Goal: Transaction & Acquisition: Book appointment/travel/reservation

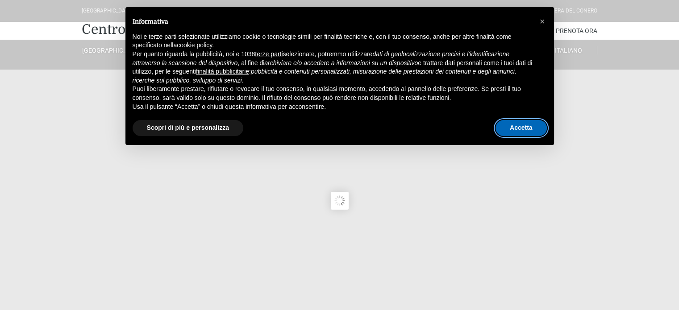
click at [516, 128] on button "Accetta" at bounding box center [520, 128] width 51 height 16
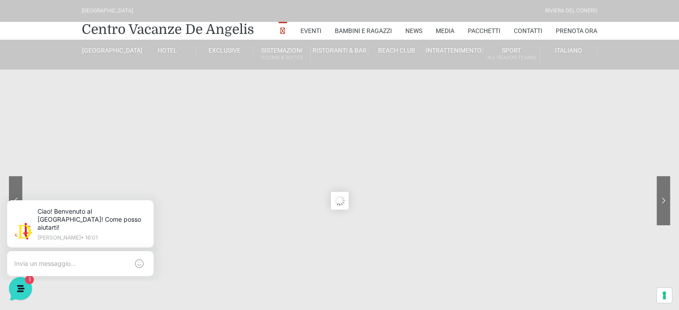
click at [502, 179] on sr7-content at bounding box center [339, 201] width 679 height 402
click at [486, 172] on sr7-content at bounding box center [339, 201] width 679 height 402
click at [179, 25] on link "Centro Vacanze De Angelis" at bounding box center [168, 30] width 172 height 18
click at [150, 203] on icon at bounding box center [151, 202] width 7 height 7
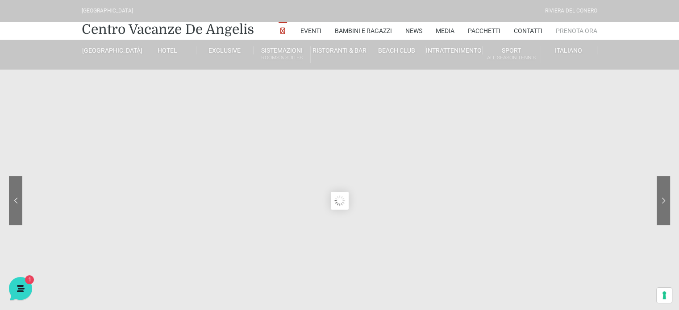
click at [590, 30] on link "Prenota Ora" at bounding box center [577, 31] width 42 height 18
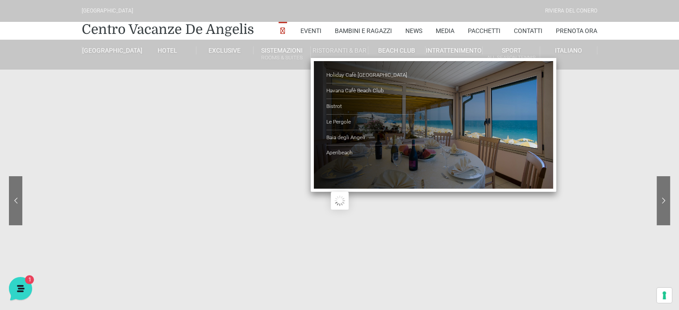
click at [347, 52] on link "Ristoranti & Bar" at bounding box center [339, 50] width 57 height 8
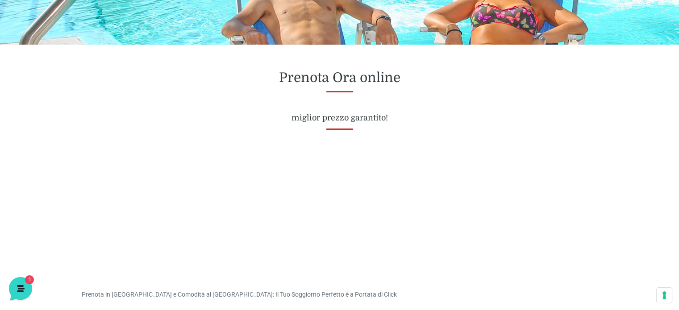
scroll to position [357, 0]
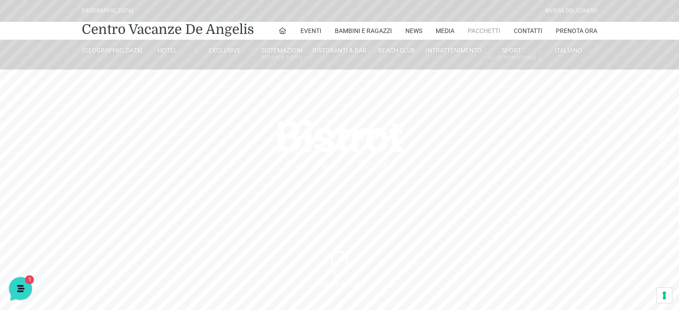
click at [491, 32] on link "Pacchetti" at bounding box center [484, 31] width 33 height 18
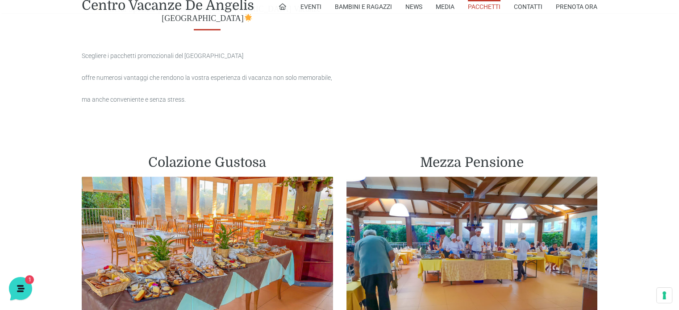
scroll to position [486, 0]
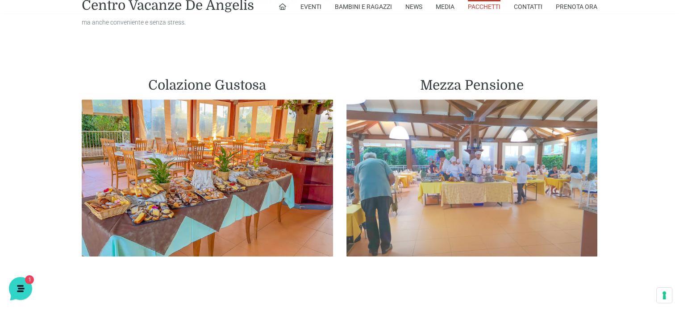
click at [519, 166] on img at bounding box center [471, 178] width 251 height 157
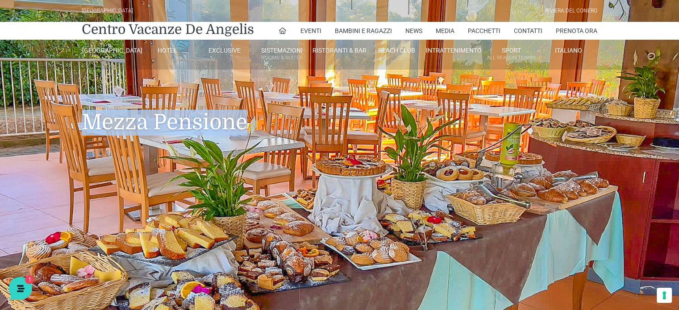
drag, startPoint x: 221, startPoint y: 125, endPoint x: 85, endPoint y: 128, distance: 136.1
click at [85, 128] on h1 "Mezza Pensione" at bounding box center [339, 109] width 515 height 79
click at [96, 131] on h1 "Mezza Pensione" at bounding box center [339, 109] width 515 height 79
click at [91, 128] on h1 "Mezza Pensione" at bounding box center [339, 109] width 515 height 79
drag, startPoint x: 248, startPoint y: 126, endPoint x: 72, endPoint y: 123, distance: 176.3
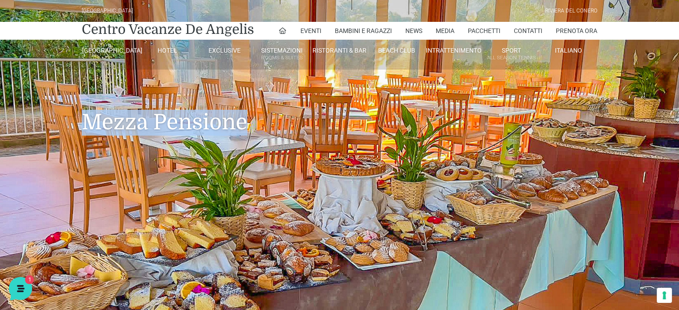
click at [72, 123] on div "Mezza Pensione" at bounding box center [339, 109] width 679 height 79
drag, startPoint x: 88, startPoint y: 122, endPoint x: 97, endPoint y: 122, distance: 8.9
click at [88, 122] on h1 "Mezza Pensione" at bounding box center [339, 109] width 515 height 79
drag, startPoint x: 95, startPoint y: 124, endPoint x: 89, endPoint y: 125, distance: 5.4
click at [95, 123] on h1 "Mezza Pensione" at bounding box center [339, 109] width 515 height 79
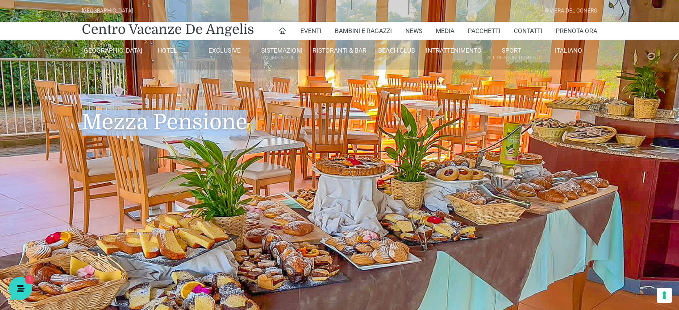
click at [80, 125] on div "Mezza Pensione" at bounding box center [340, 109] width 522 height 79
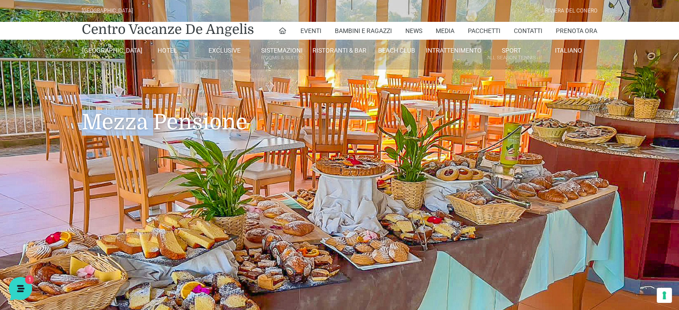
drag, startPoint x: 80, startPoint y: 125, endPoint x: 143, endPoint y: 127, distance: 63.4
click at [79, 125] on div "Mezza Pensione" at bounding box center [340, 109] width 522 height 79
click at [259, 130] on h1 "Mezza Pensione" at bounding box center [339, 109] width 515 height 79
click at [253, 121] on h1 "Mezza Pensione" at bounding box center [339, 109] width 515 height 79
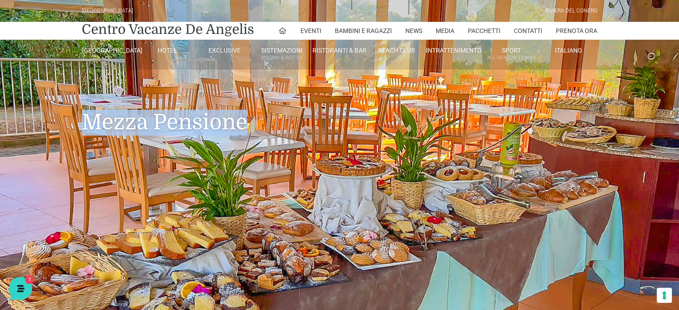
drag, startPoint x: 252, startPoint y: 124, endPoint x: 65, endPoint y: 123, distance: 187.4
click at [65, 123] on div "Mezza Pensione" at bounding box center [339, 109] width 679 height 79
click at [116, 134] on h1 "Mezza Pensione" at bounding box center [339, 109] width 515 height 79
click at [115, 135] on h1 "Mezza Pensione" at bounding box center [339, 109] width 515 height 79
click at [40, 167] on header "Villaggio Hotel Resort Riviera Del Conero Centro Vacanze De Angelis Eventi Miss…" at bounding box center [339, 201] width 679 height 402
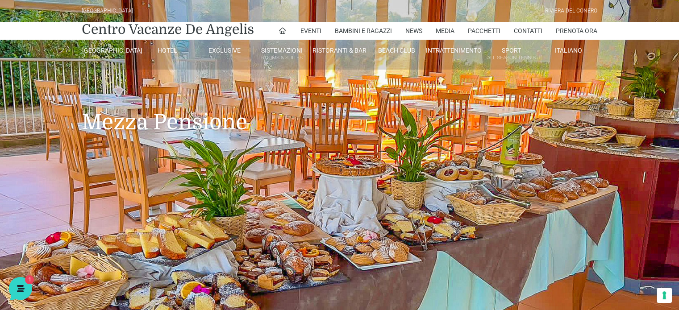
click at [95, 179] on header "Villaggio Hotel Resort Riviera Del Conero Centro Vacanze De Angelis Eventi Miss…" at bounding box center [339, 201] width 679 height 402
